Goal: Navigation & Orientation: Find specific page/section

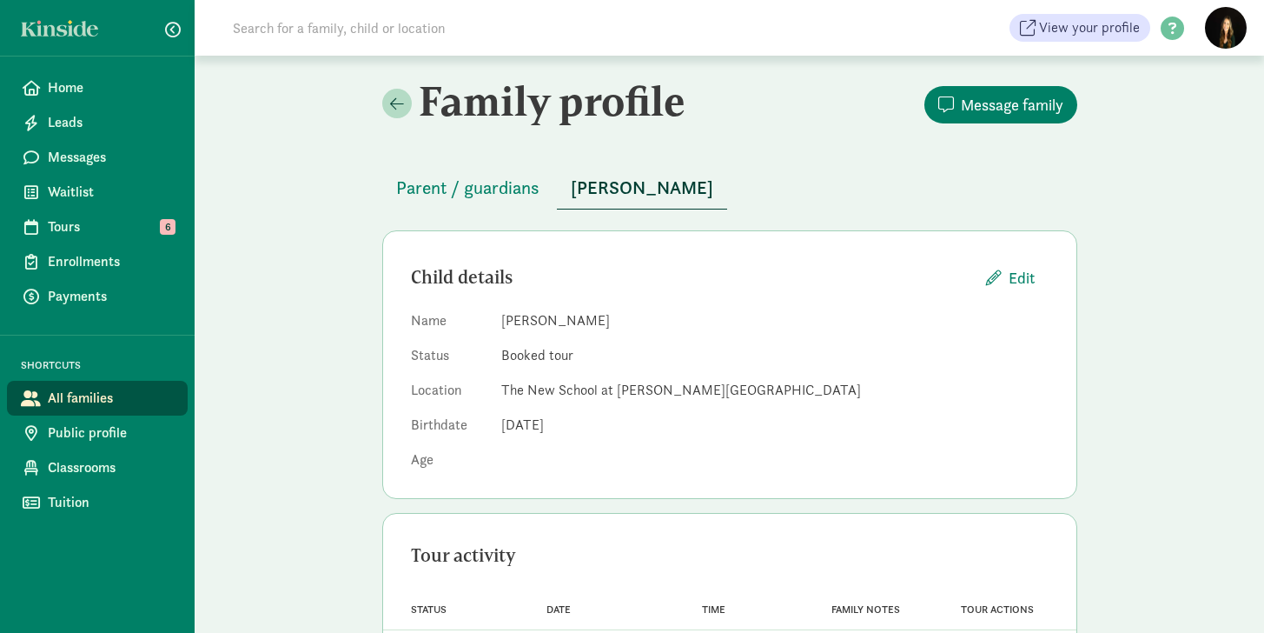
scroll to position [82, 0]
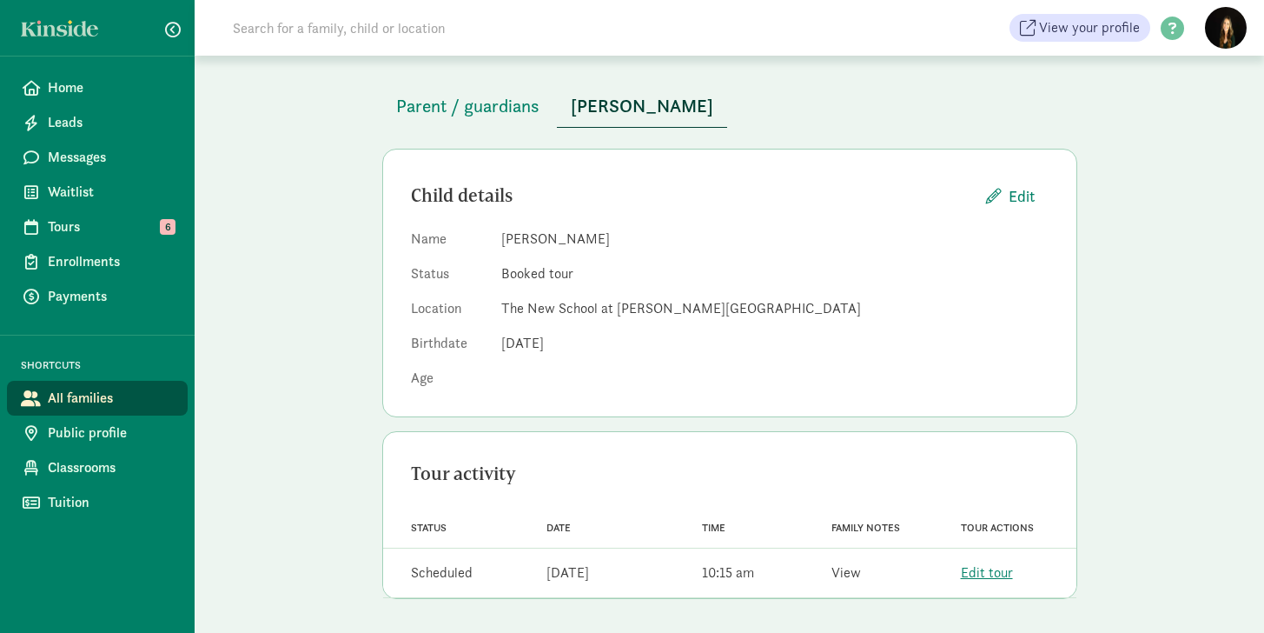
click at [851, 578] on link "View" at bounding box center [847, 572] width 30 height 18
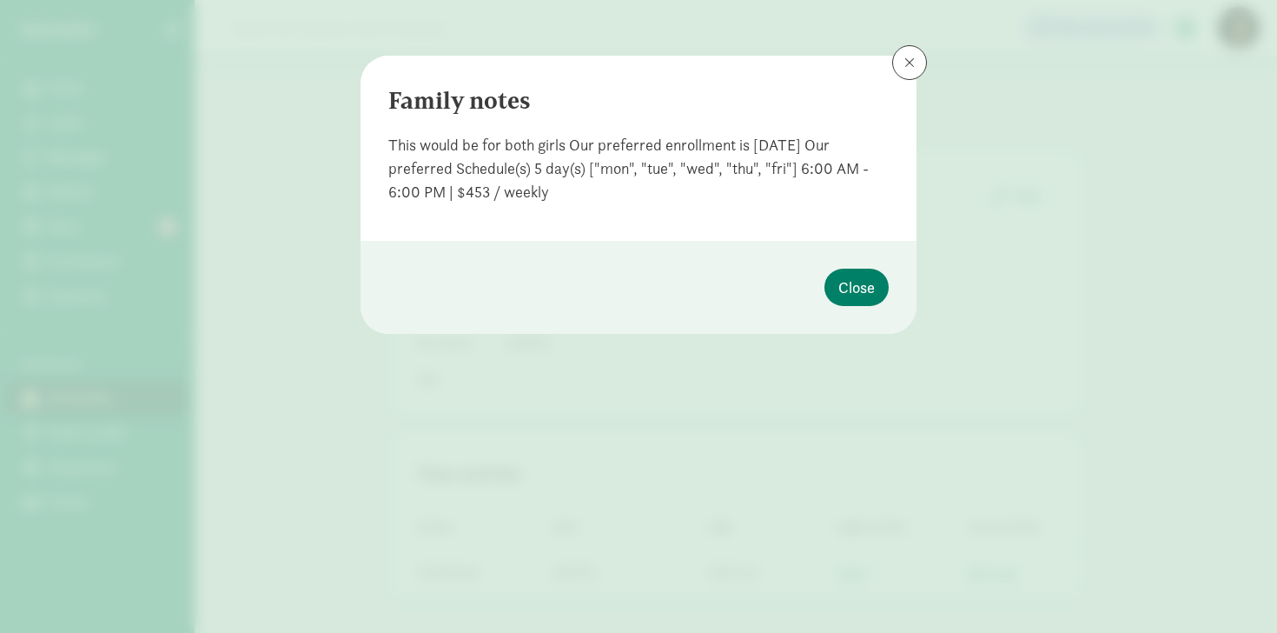
click at [913, 68] on span at bounding box center [910, 63] width 10 height 14
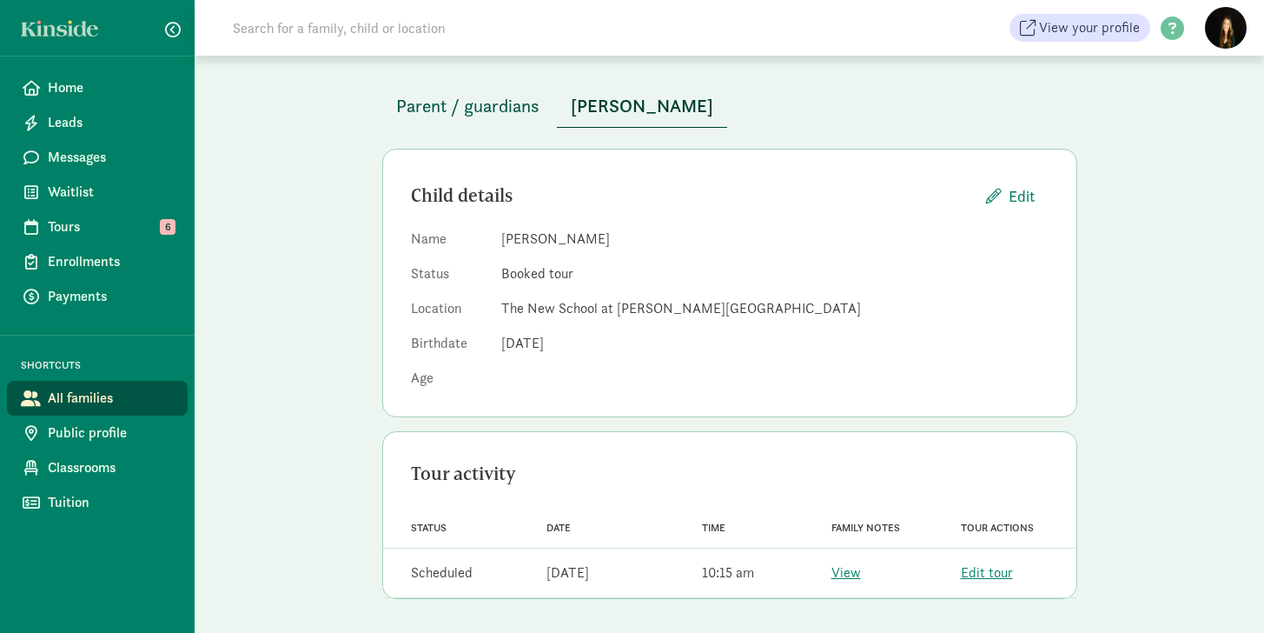
click at [473, 102] on span "Parent / guardians" at bounding box center [467, 106] width 143 height 28
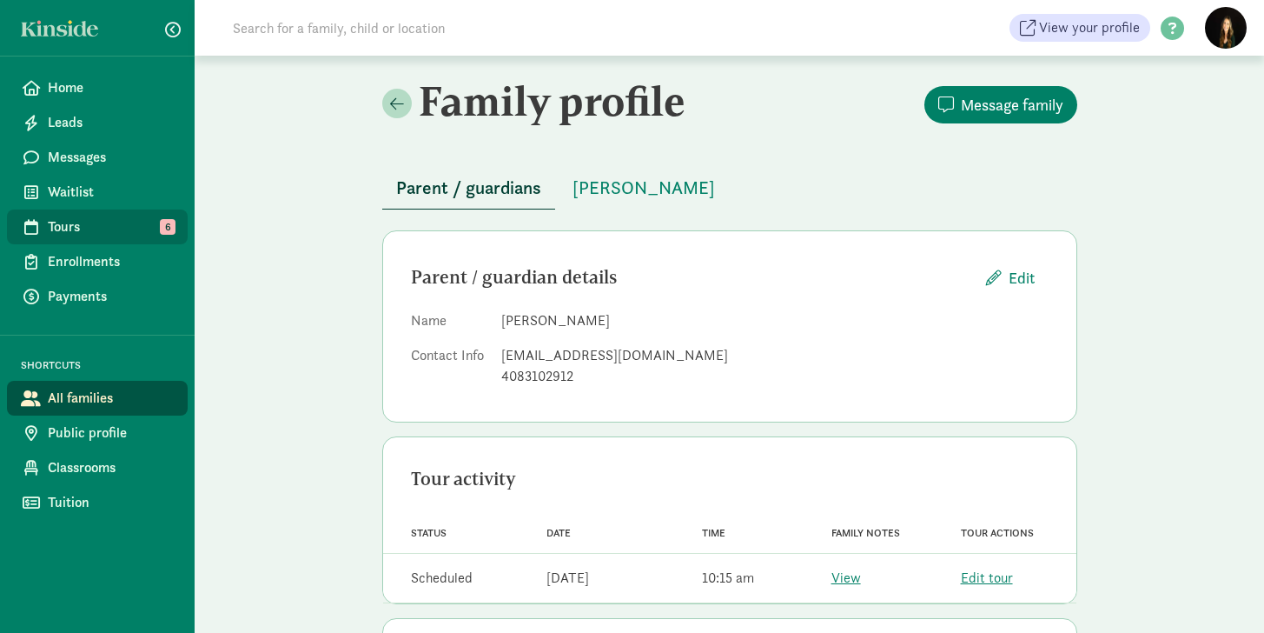
click at [84, 228] on span "Tours" at bounding box center [111, 226] width 126 height 21
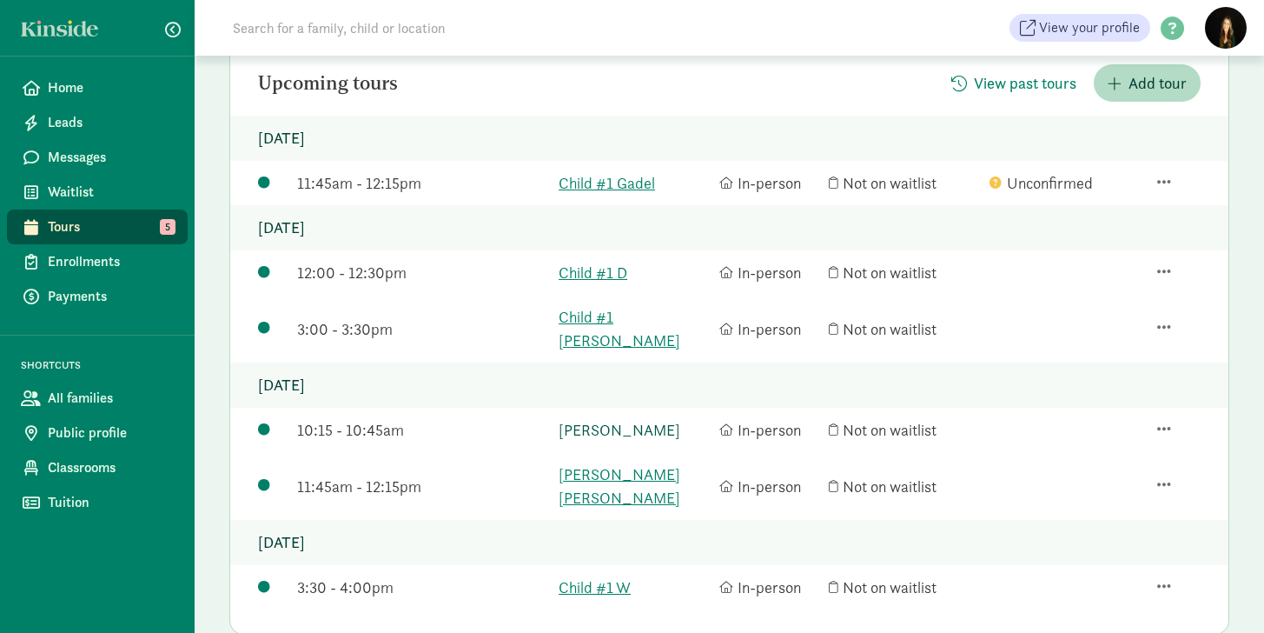
scroll to position [240, 0]
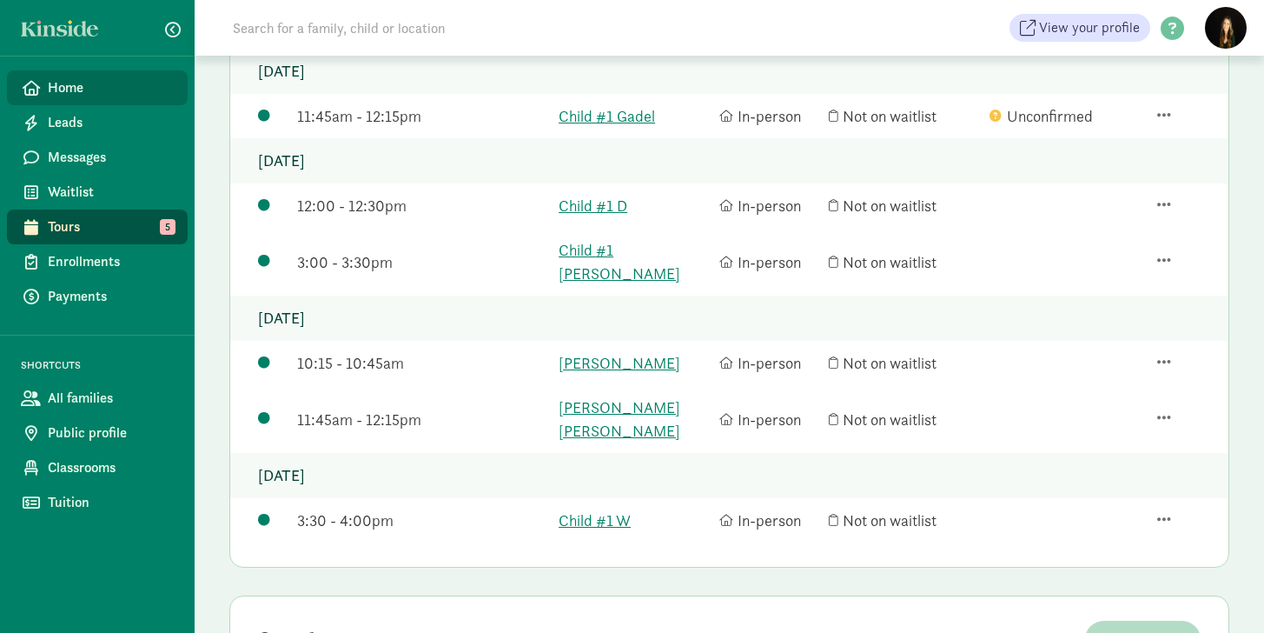
click at [72, 89] on span "Home" at bounding box center [111, 87] width 126 height 21
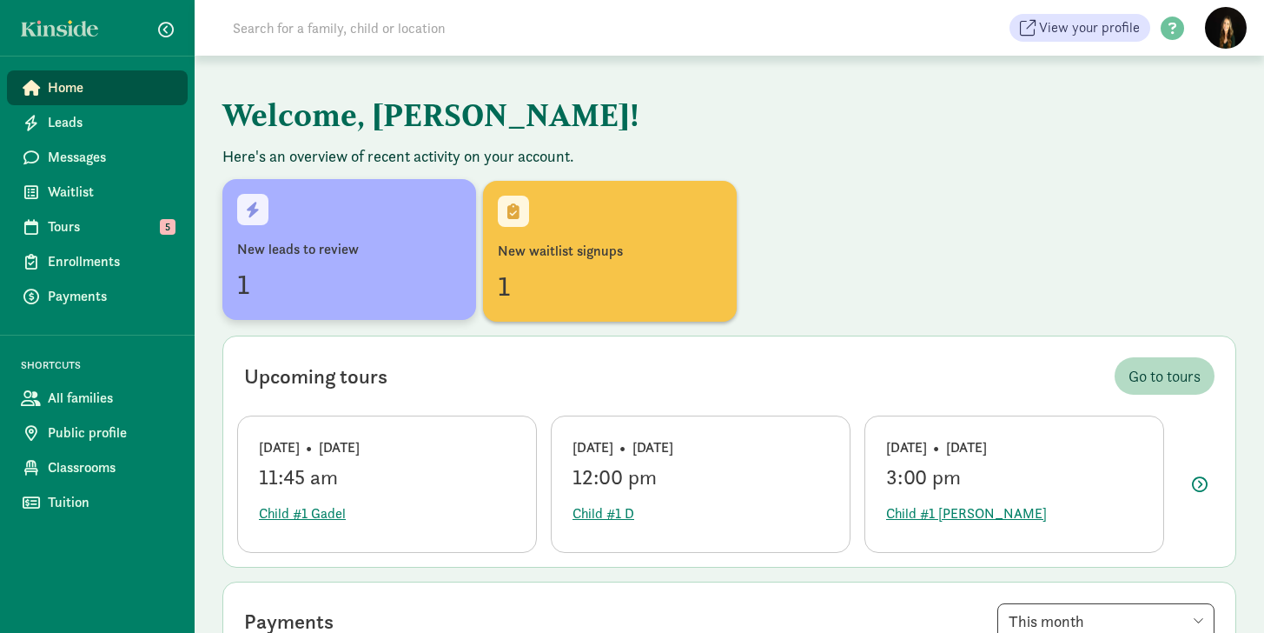
click at [337, 267] on div "1" at bounding box center [349, 284] width 224 height 42
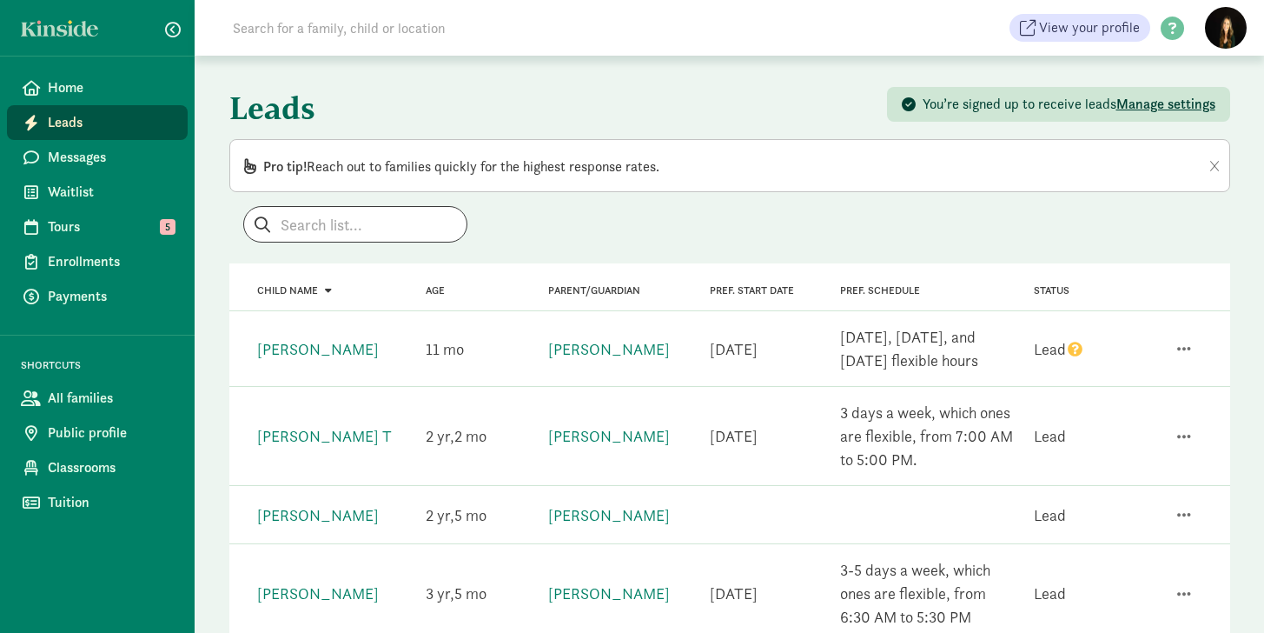
click at [1075, 352] on icon "question" at bounding box center [1075, 349] width 15 height 15
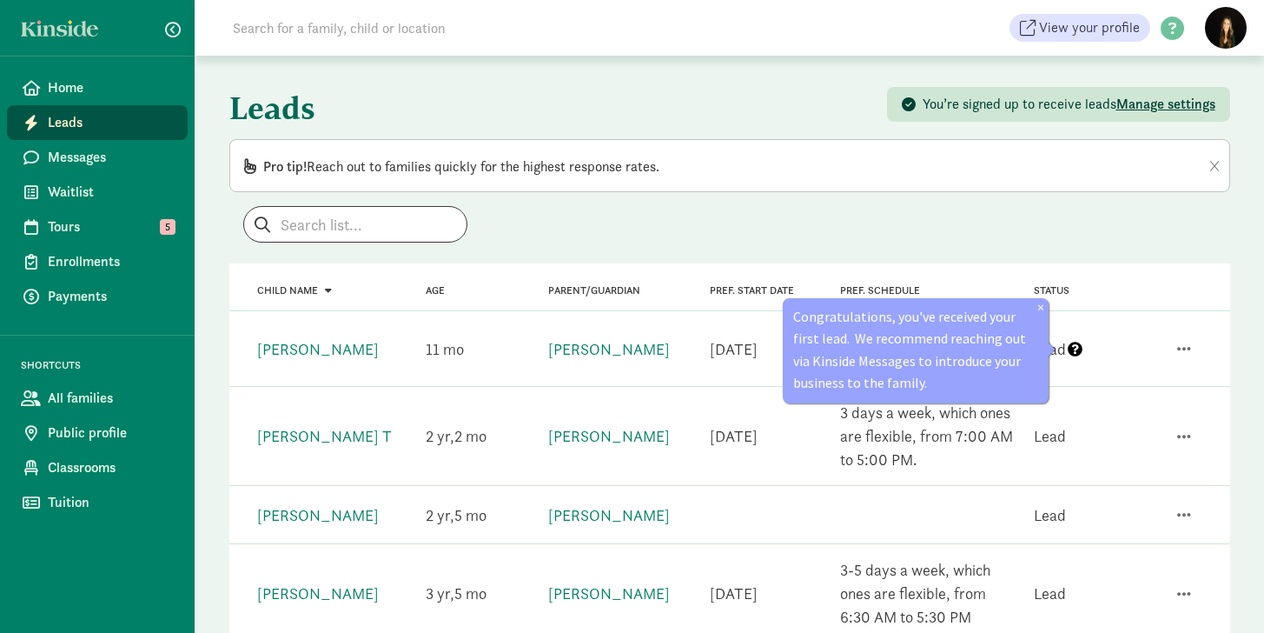
click at [1145, 362] on div at bounding box center [1183, 348] width 80 height 43
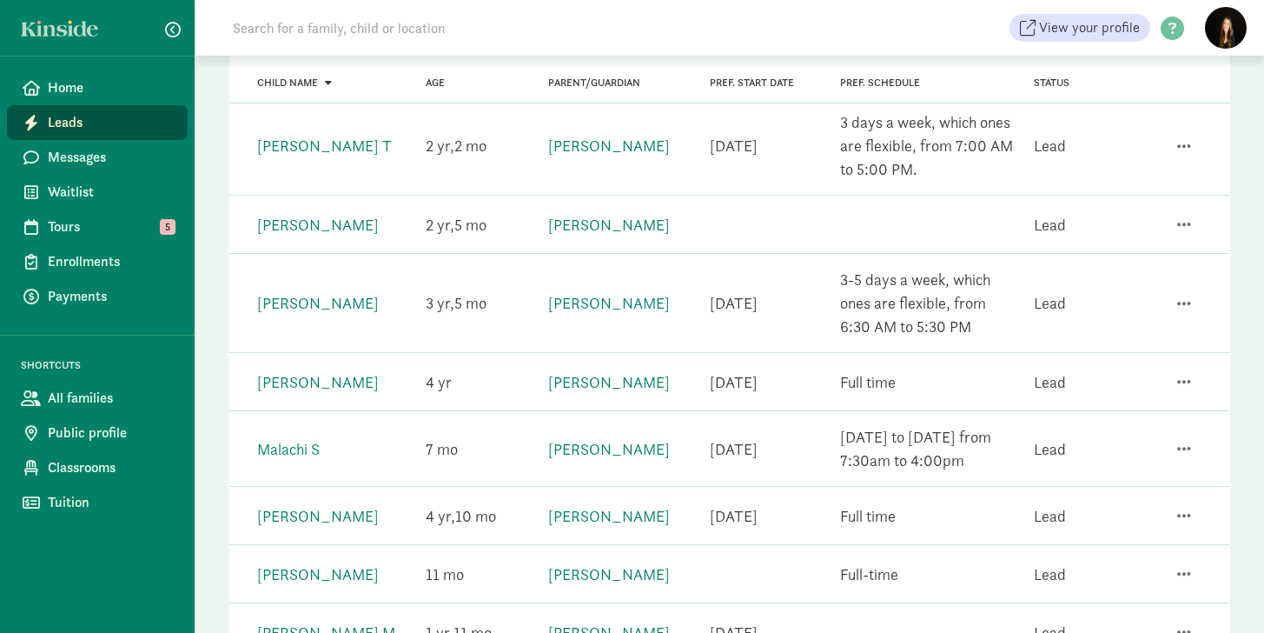
scroll to position [388, 0]
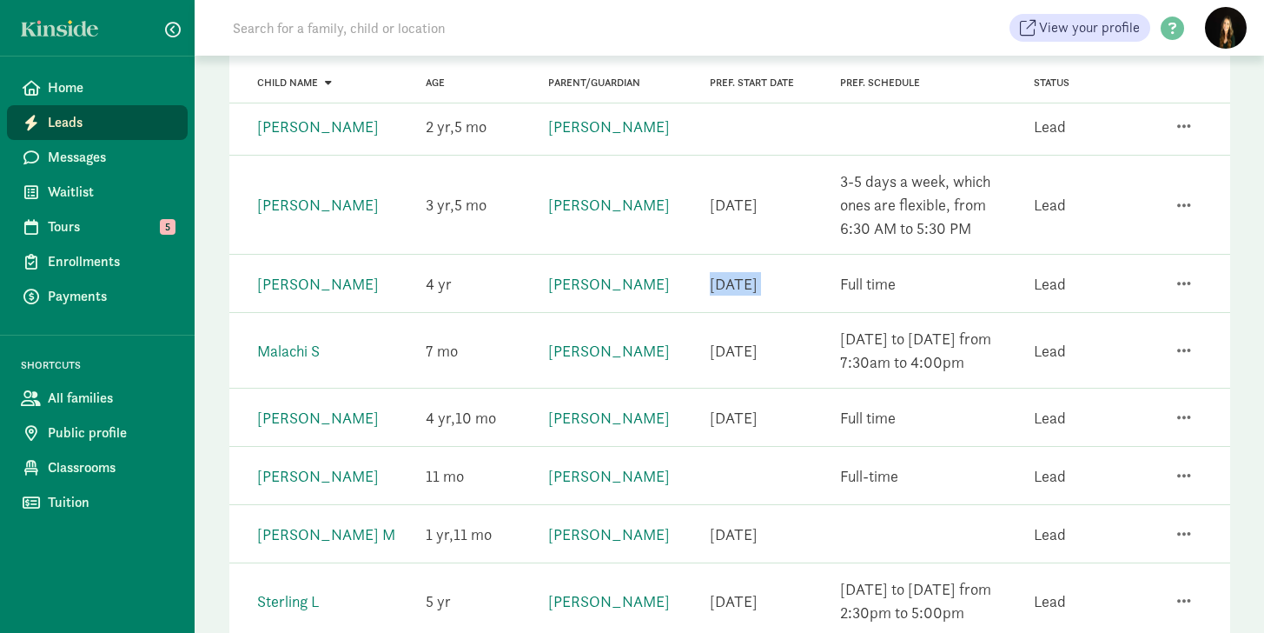
drag, startPoint x: 705, startPoint y: 285, endPoint x: 835, endPoint y: 285, distance: 130.4
click at [835, 285] on div "Child name Lily Callaway Age 4 Parent/Guardian Sarah Callaway Pref. Start Date …" at bounding box center [729, 283] width 1001 height 57
click at [1175, 282] on button "button" at bounding box center [1185, 284] width 42 height 30
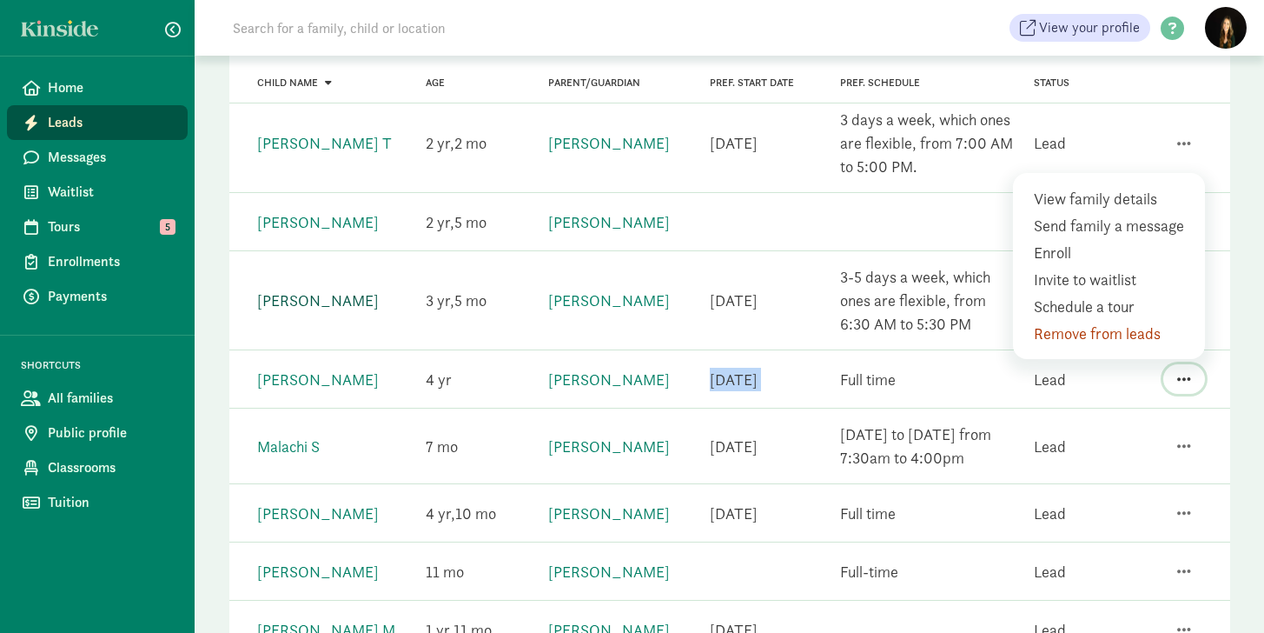
scroll to position [0, 0]
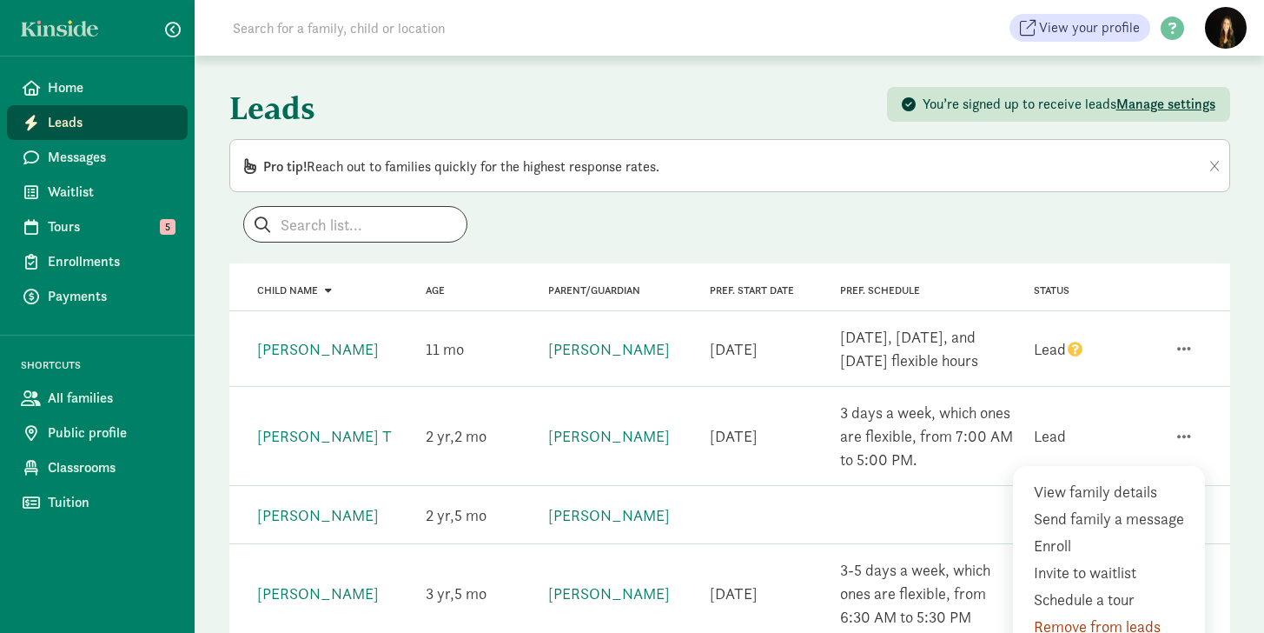
click at [1045, 238] on div at bounding box center [729, 224] width 1001 height 36
click at [474, 168] on span "Pro tip! Reach out to families quickly for the highest response rates." at bounding box center [461, 166] width 396 height 18
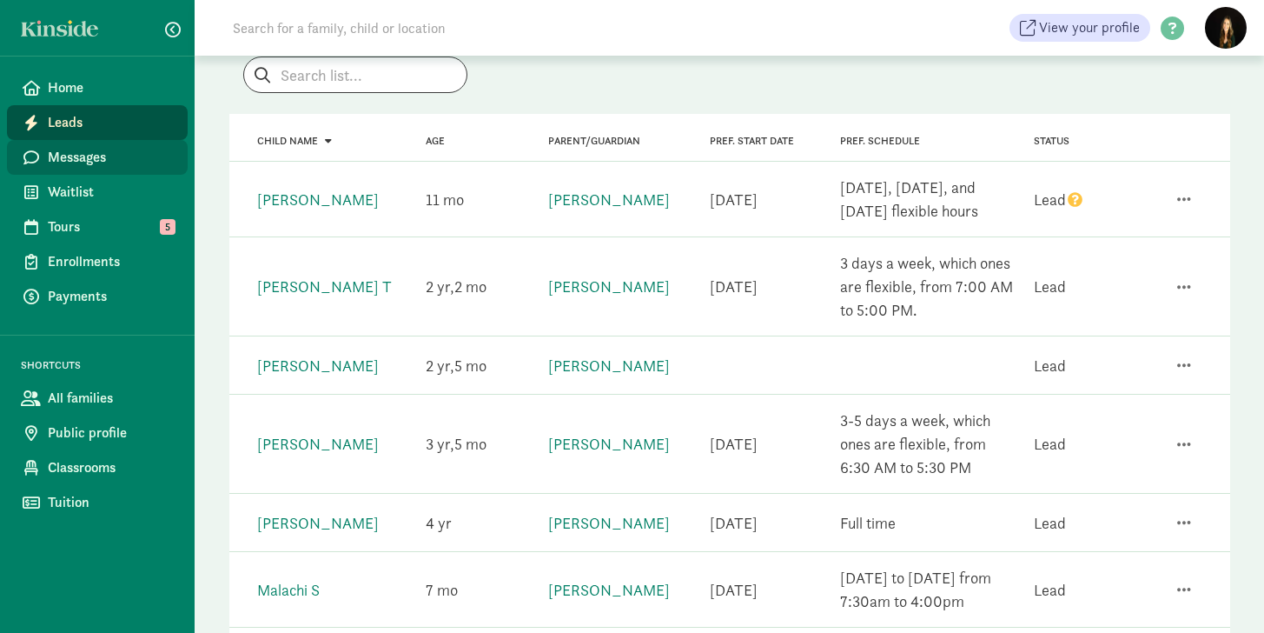
click at [85, 158] on span "Messages" at bounding box center [111, 157] width 126 height 21
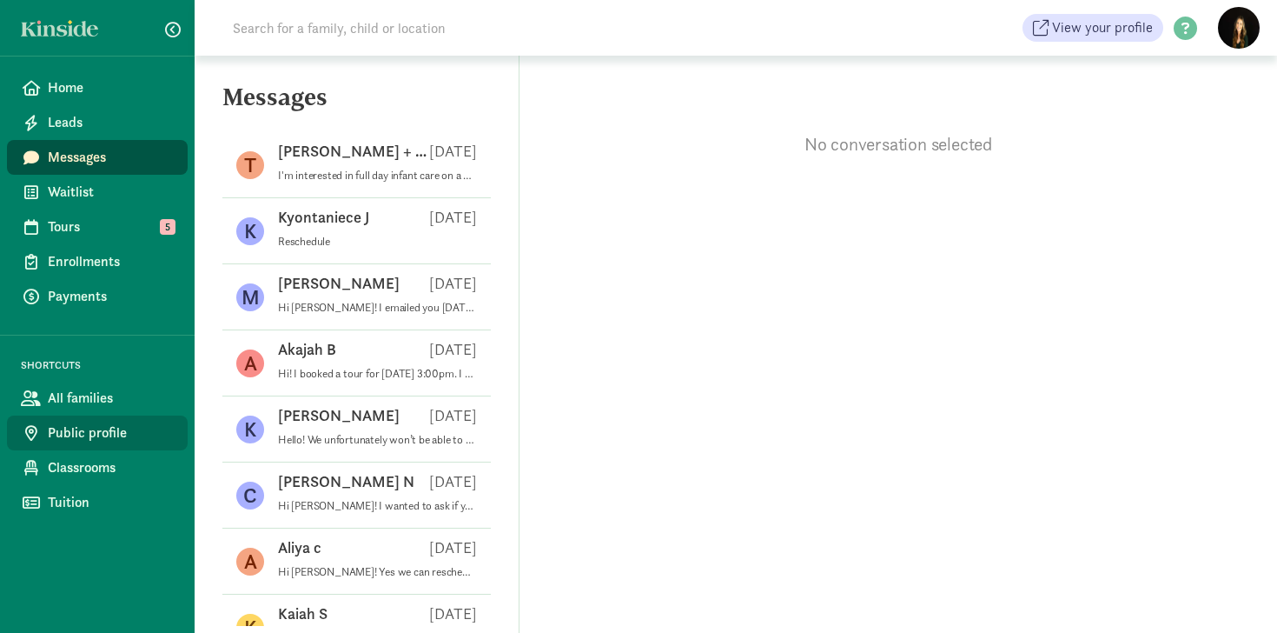
click at [86, 435] on span "Public profile" at bounding box center [111, 432] width 126 height 21
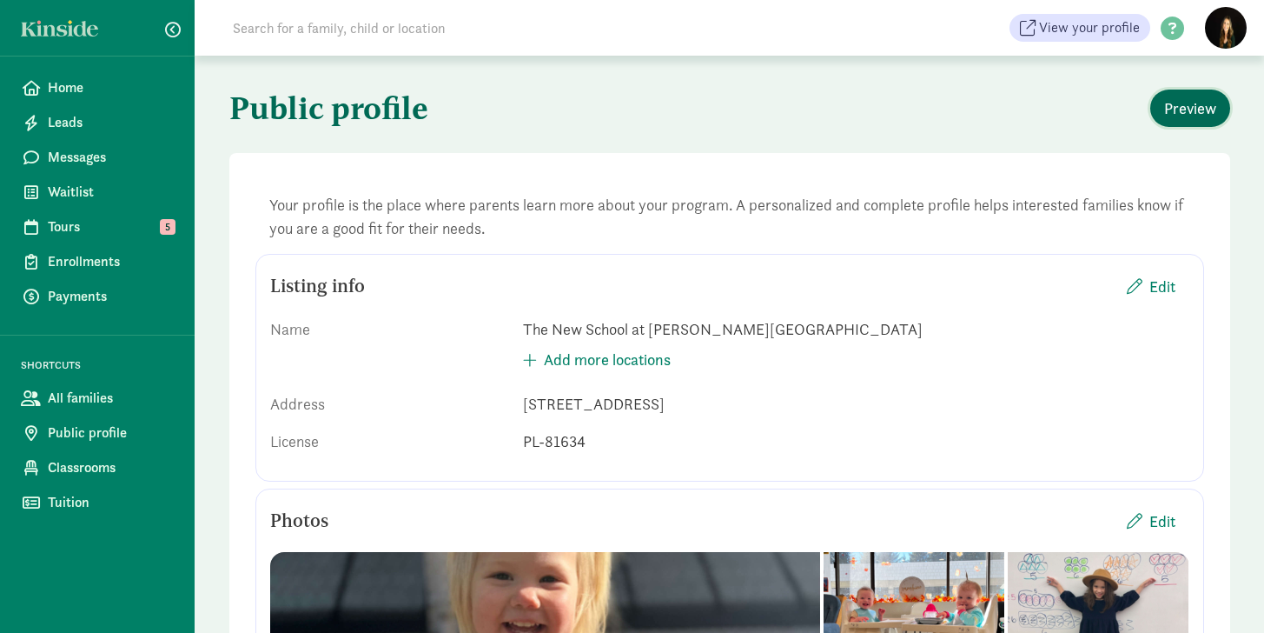
click at [1188, 105] on span "Preview" at bounding box center [1191, 107] width 52 height 23
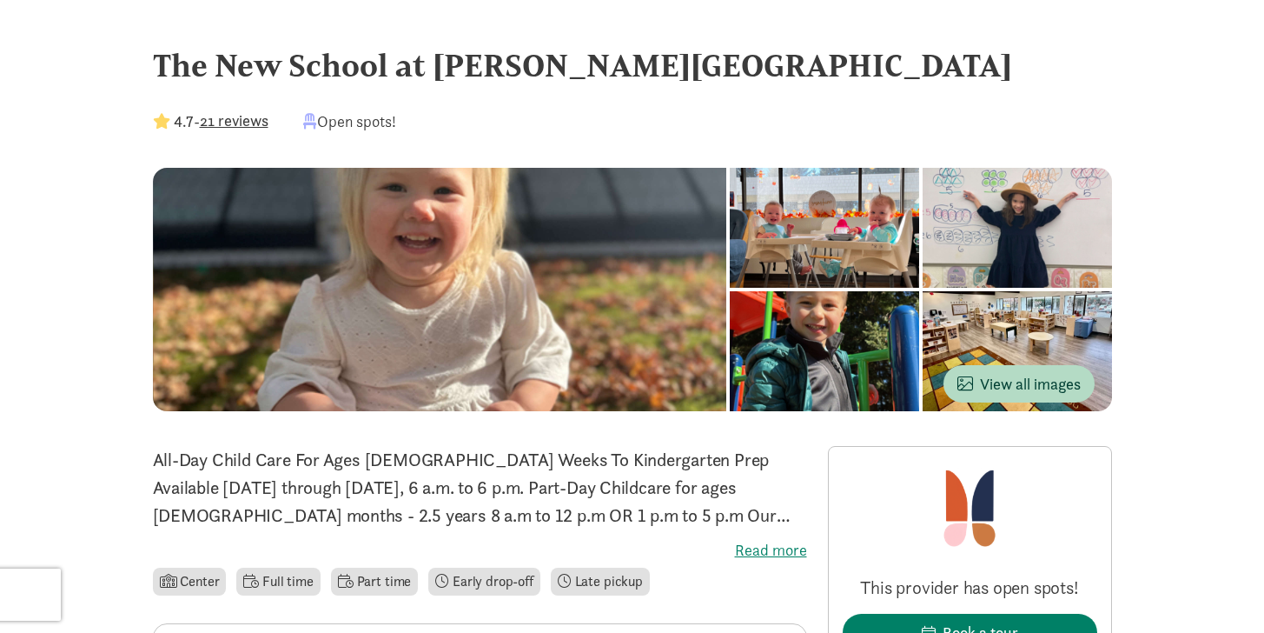
click at [258, 112] on button "21 reviews" at bounding box center [234, 120] width 69 height 23
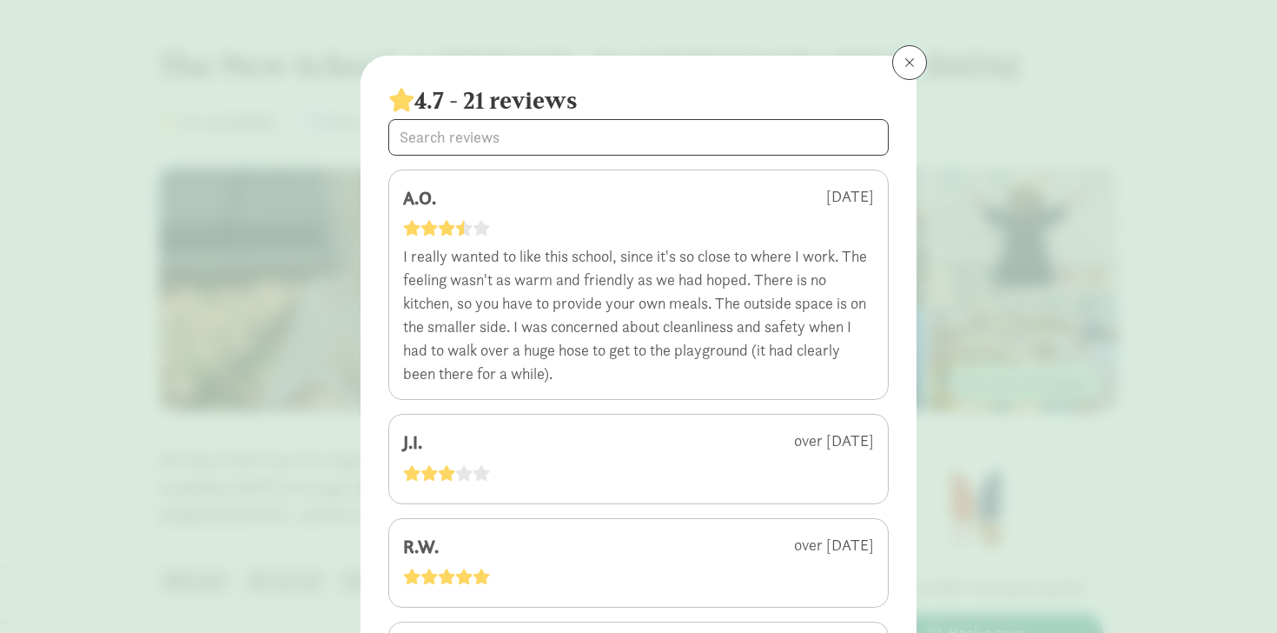
click at [905, 57] on span at bounding box center [910, 63] width 10 height 14
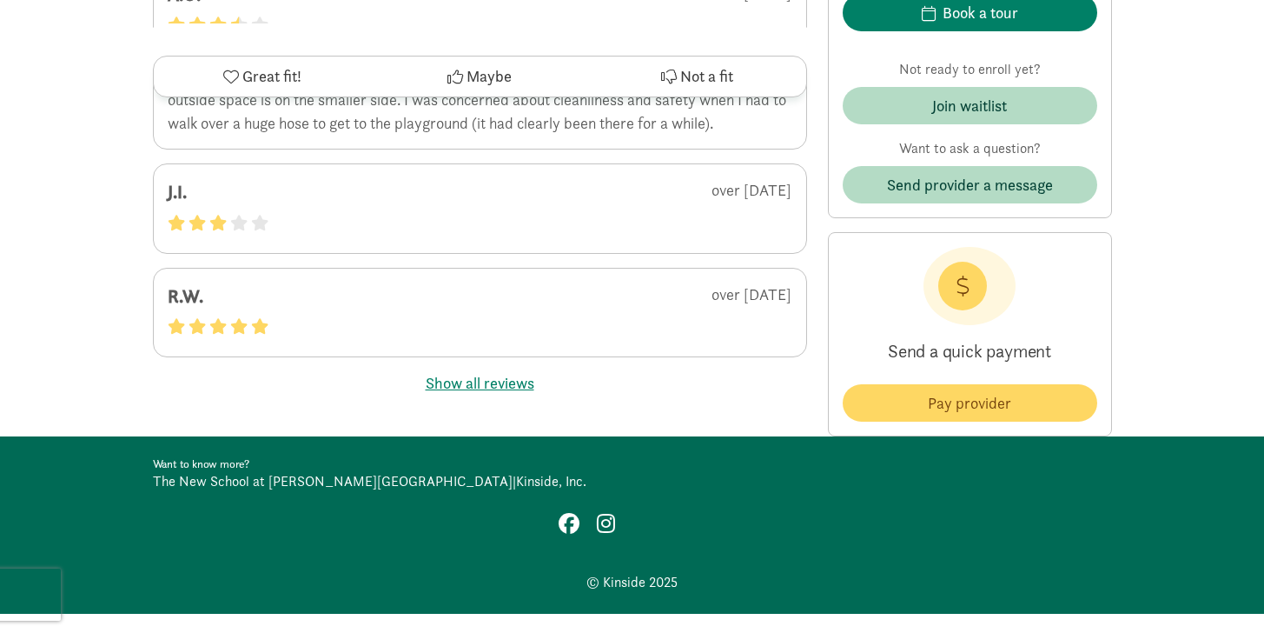
scroll to position [3032, 0]
